Goal: Task Accomplishment & Management: Use online tool/utility

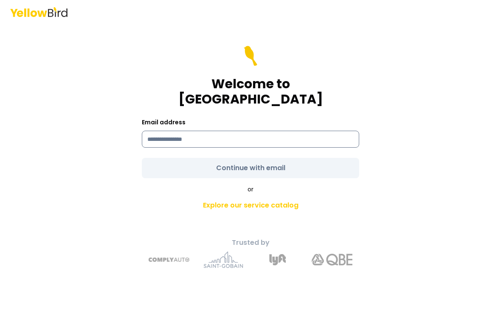
click at [288, 137] on input at bounding box center [250, 139] width 217 height 17
type input "**********"
click at [274, 164] on form "**********" at bounding box center [250, 112] width 217 height 132
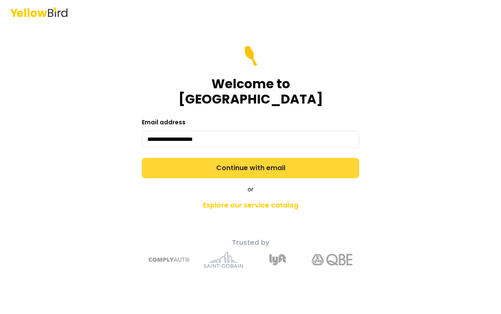
click at [267, 163] on button "Continue with email" at bounding box center [250, 168] width 217 height 20
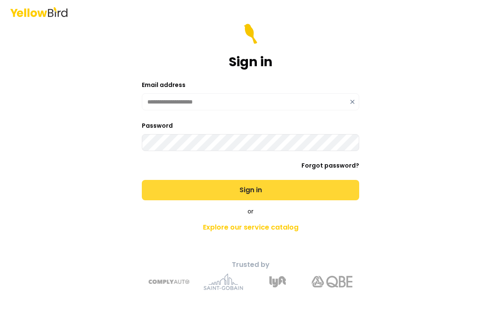
click at [268, 196] on button "Sign in" at bounding box center [250, 190] width 217 height 20
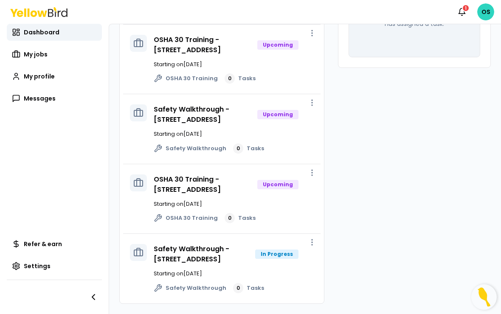
scroll to position [170, 0]
click at [229, 264] on link "Safety Walkthrough - [STREET_ADDRESS]" at bounding box center [192, 254] width 76 height 20
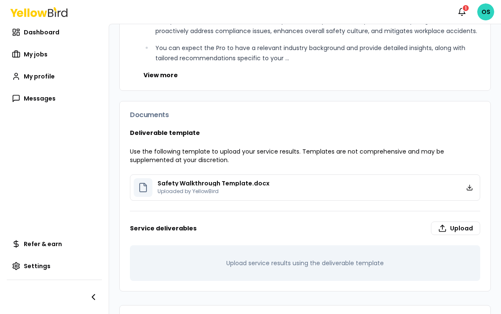
scroll to position [313, 0]
click at [343, 191] on div "Safety Walkthrough Template.docx Uploaded by YellowBird" at bounding box center [296, 187] width 324 height 19
click at [269, 191] on div "Safety Walkthrough Template.docx Uploaded by YellowBird" at bounding box center [296, 187] width 324 height 19
click at [474, 190] on link at bounding box center [469, 187] width 14 height 14
